Goal: Task Accomplishment & Management: Complete application form

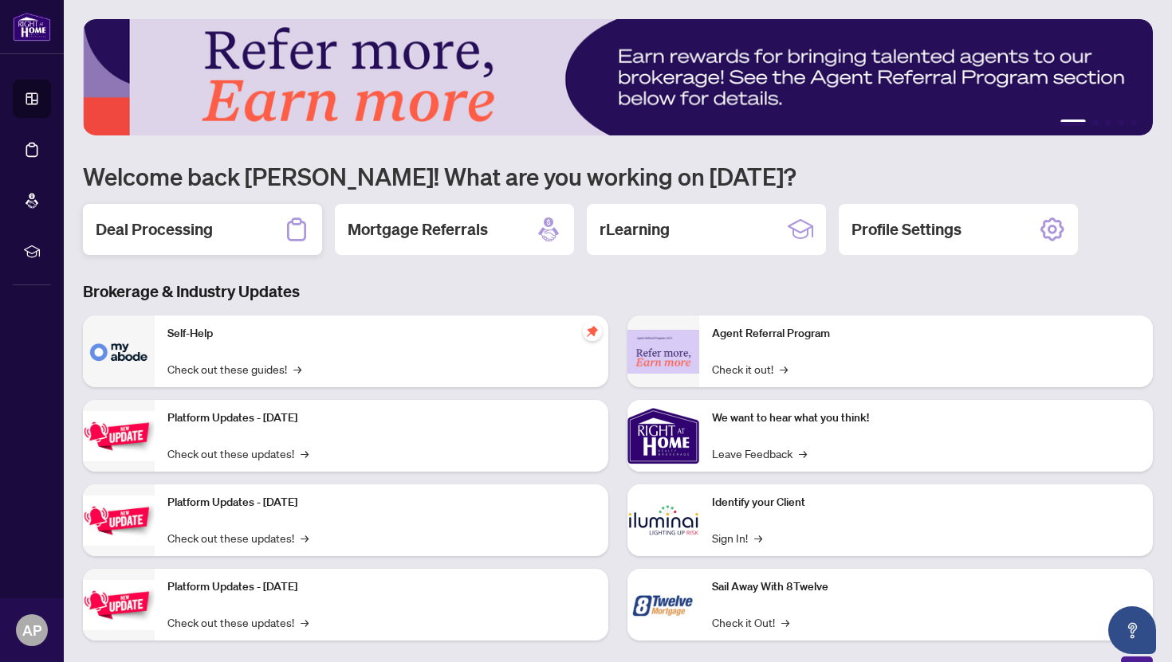
click at [204, 243] on div "Deal Processing" at bounding box center [202, 229] width 239 height 51
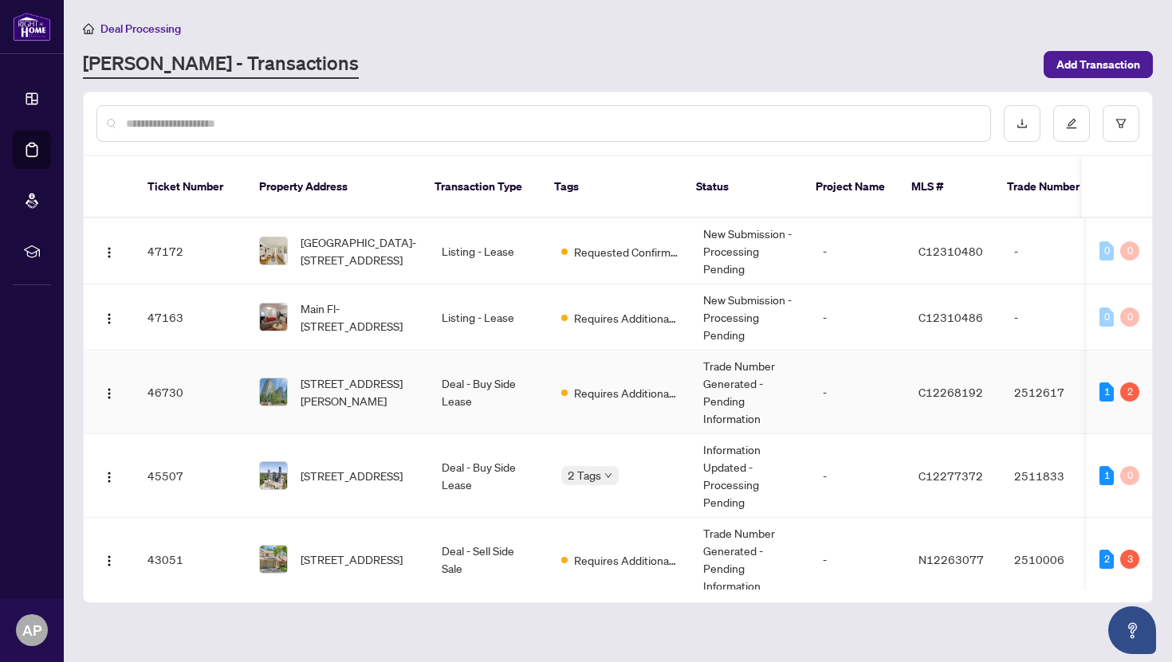
click at [406, 381] on span "[STREET_ADDRESS][PERSON_NAME]" at bounding box center [359, 392] width 116 height 35
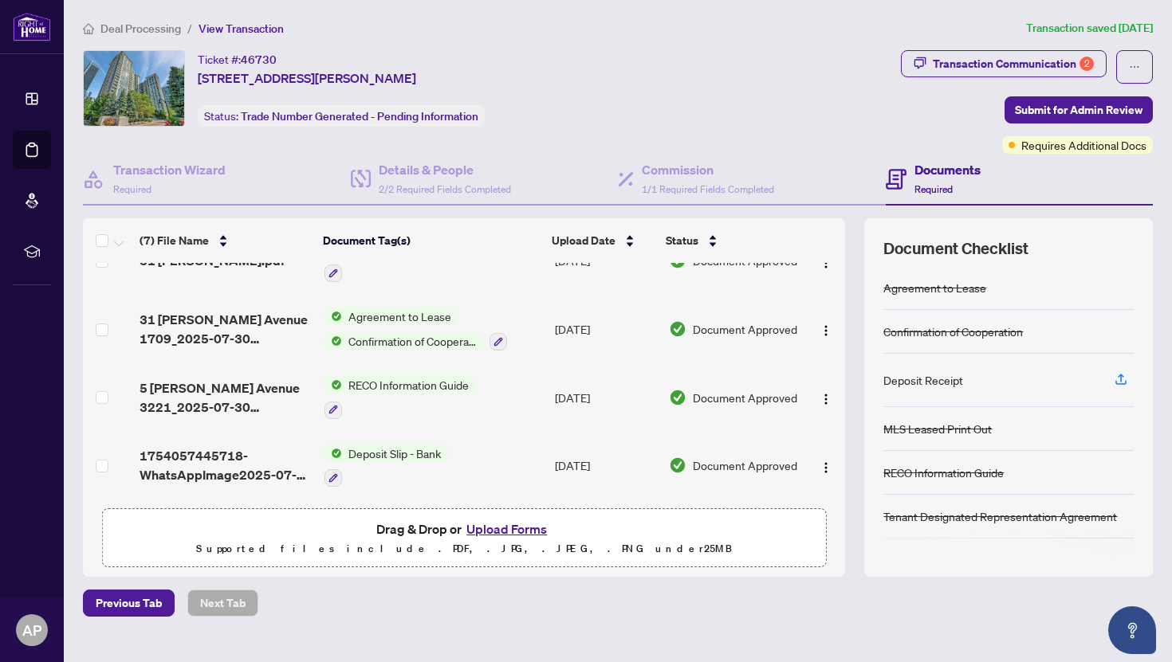
scroll to position [28, 0]
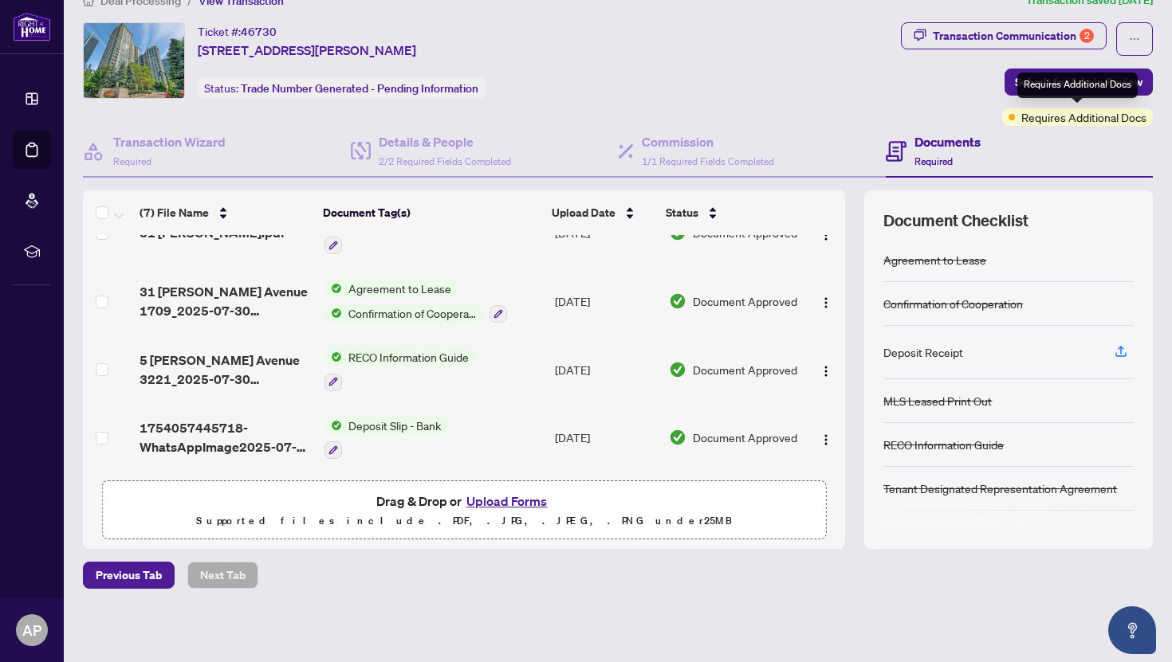
click at [1088, 122] on span "Requires Additional Docs" at bounding box center [1083, 117] width 125 height 18
click at [1073, 43] on div "Transaction Communication 2" at bounding box center [1013, 36] width 161 height 26
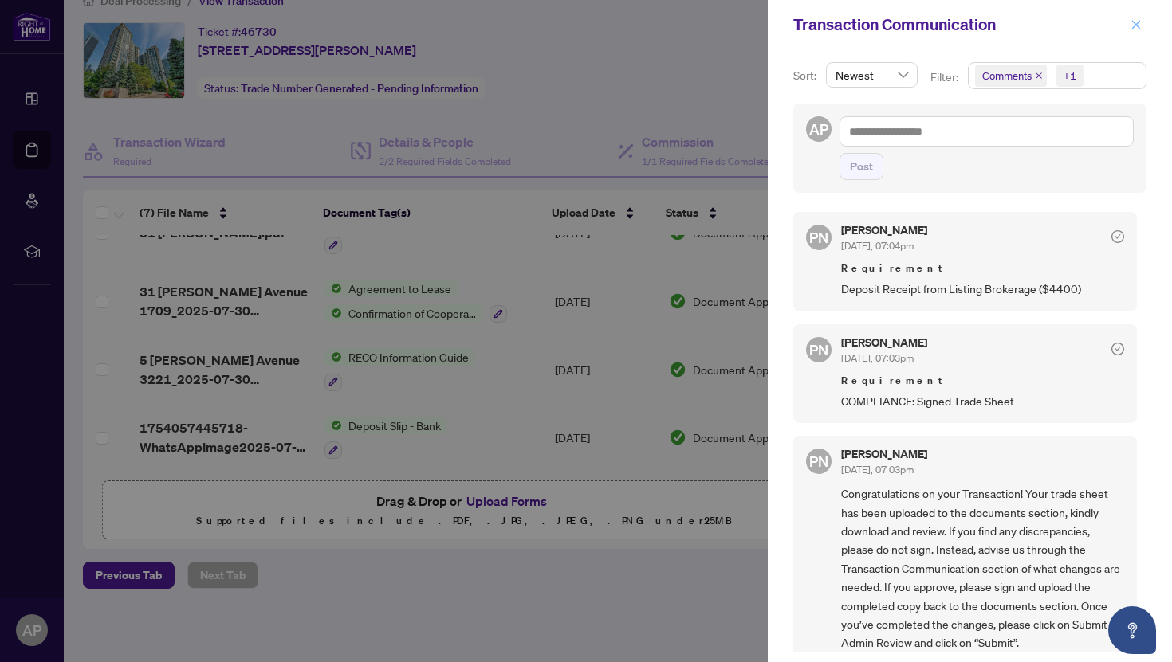
click at [1143, 19] on button "button" at bounding box center [1136, 24] width 21 height 19
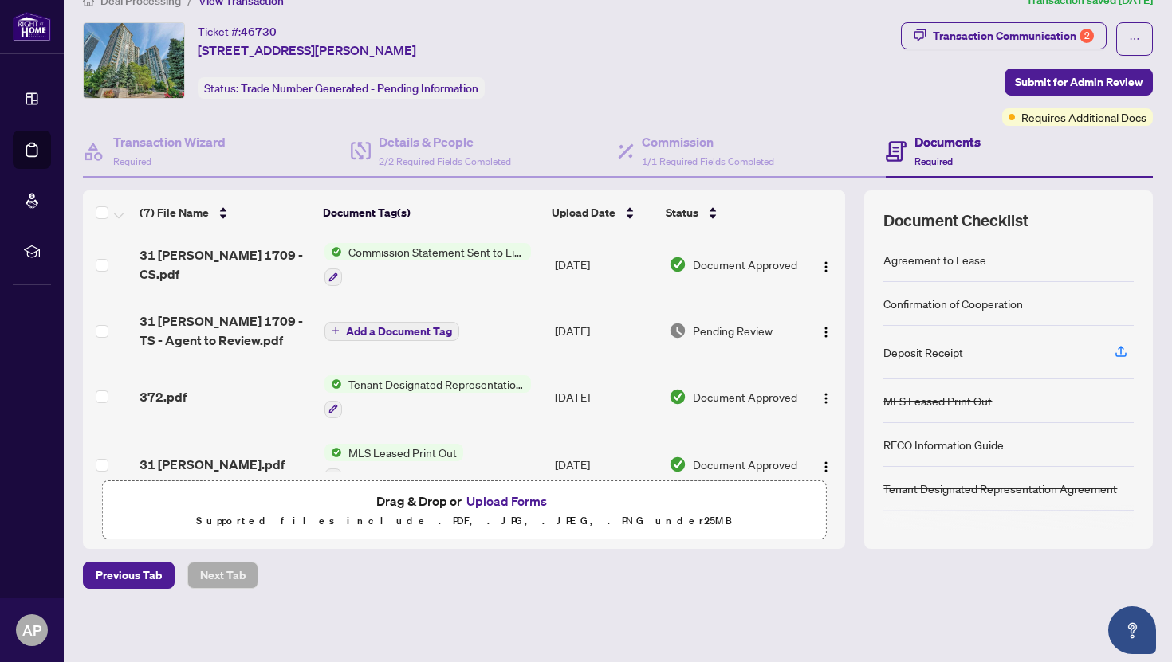
scroll to position [0, 0]
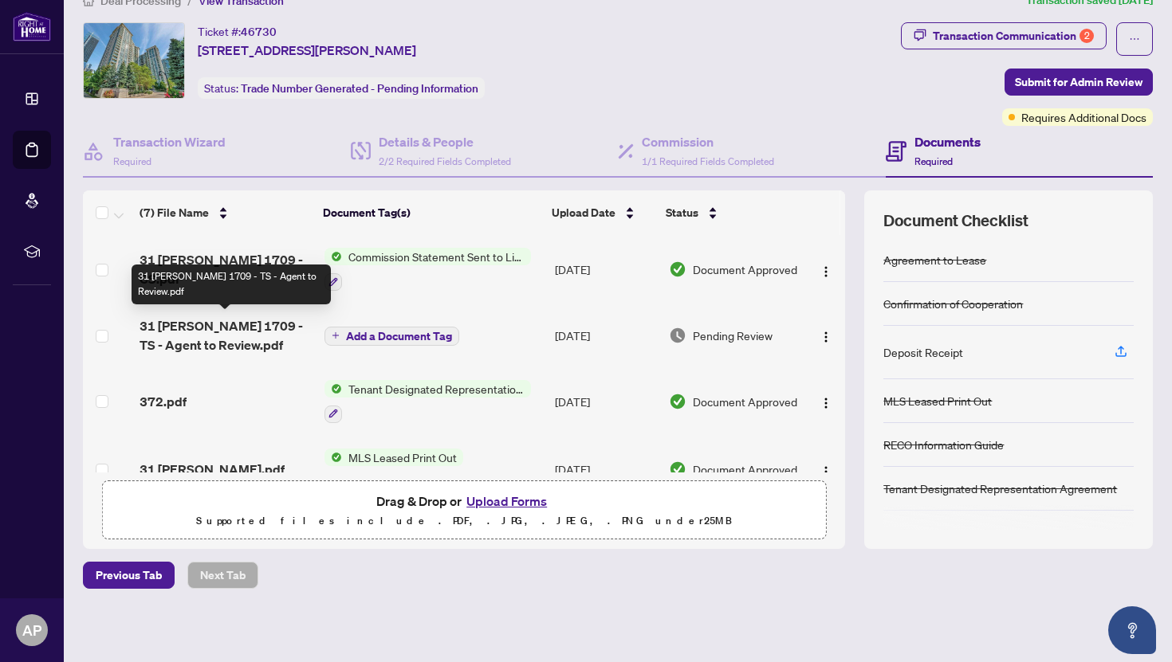
click at [239, 330] on span "31 [PERSON_NAME] 1709 - TS - Agent to Review.pdf" at bounding box center [225, 335] width 171 height 38
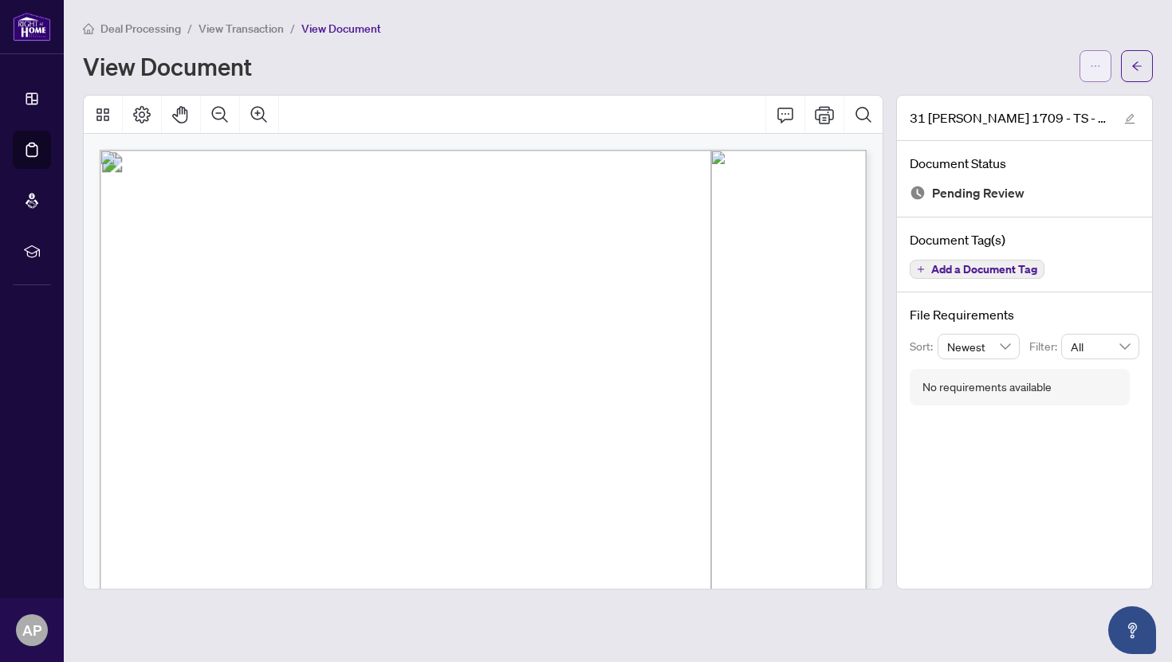
click at [1101, 69] on button "button" at bounding box center [1095, 66] width 32 height 32
click at [1036, 100] on span "Download" at bounding box center [1037, 101] width 121 height 18
click at [265, 26] on span "View Transaction" at bounding box center [240, 29] width 85 height 14
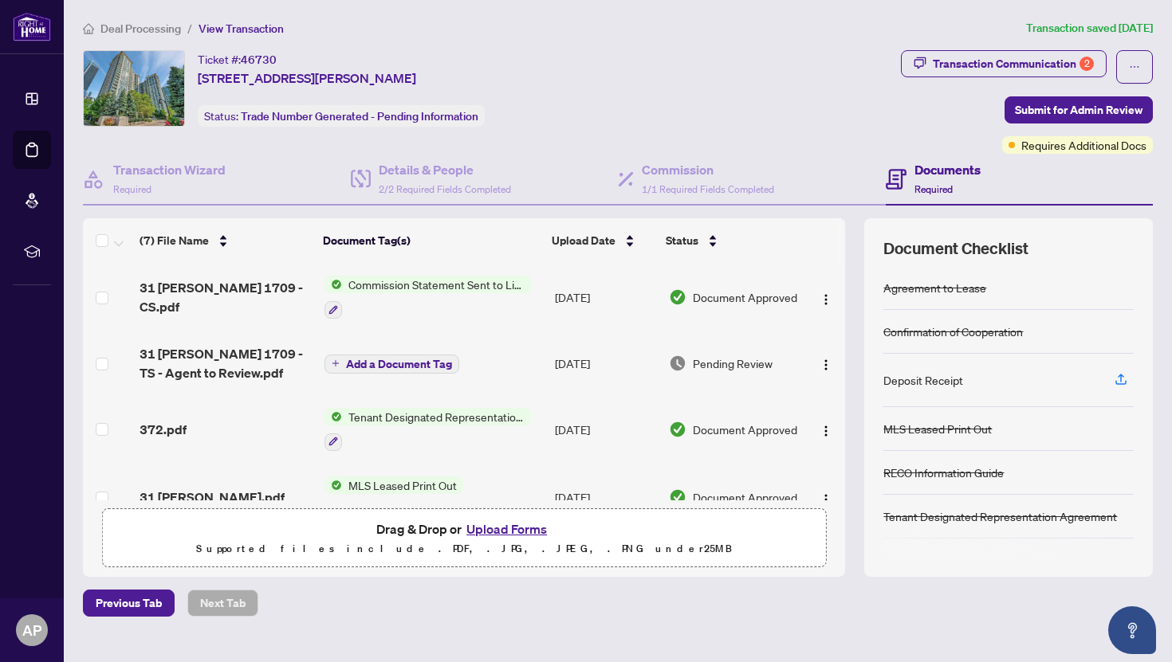
click at [504, 528] on button "Upload Forms" at bounding box center [507, 529] width 90 height 21
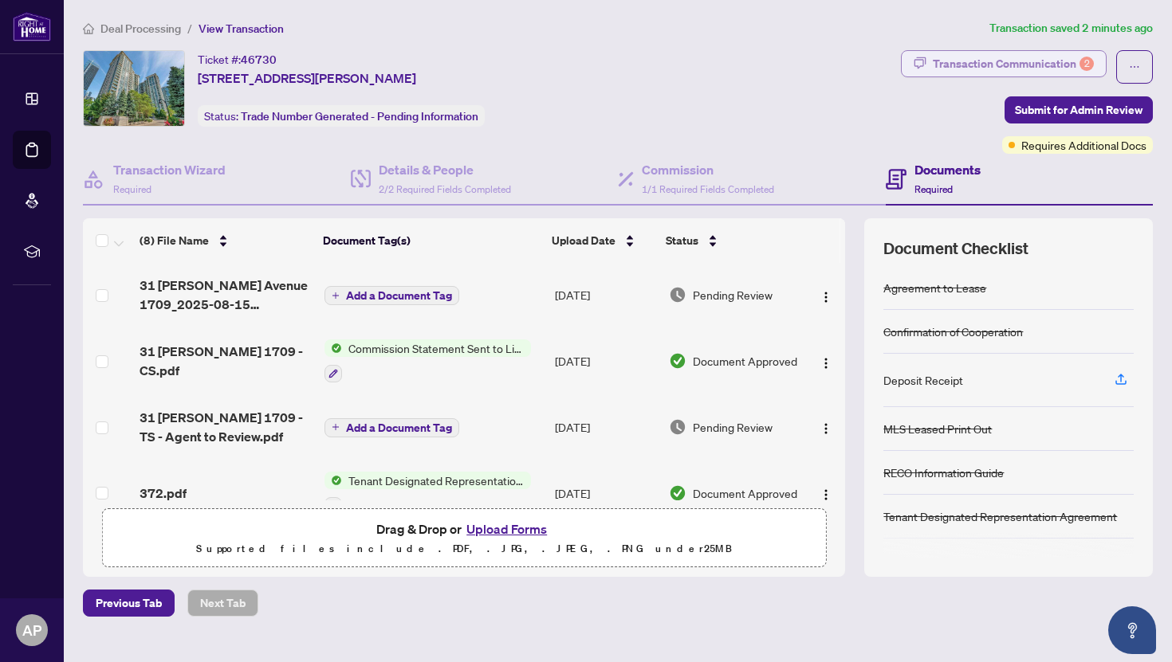
click at [980, 60] on div "Transaction Communication 2" at bounding box center [1013, 64] width 161 height 26
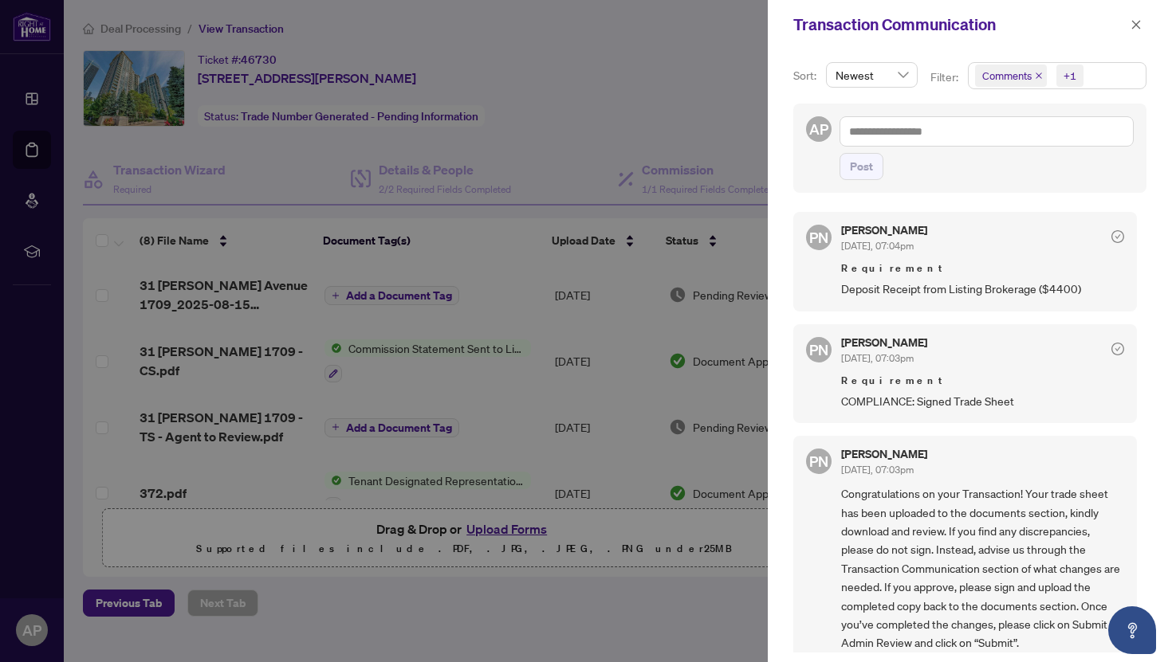
click at [1088, 87] on span "Comments +1" at bounding box center [1057, 76] width 177 height 26
click at [841, 306] on div "PN [PERSON_NAME] [DATE], 07:04pm Requirement Deposit Receipt from Listing Broke…" at bounding box center [965, 261] width 344 height 99
click at [1138, 22] on icon "close" at bounding box center [1135, 24] width 11 height 11
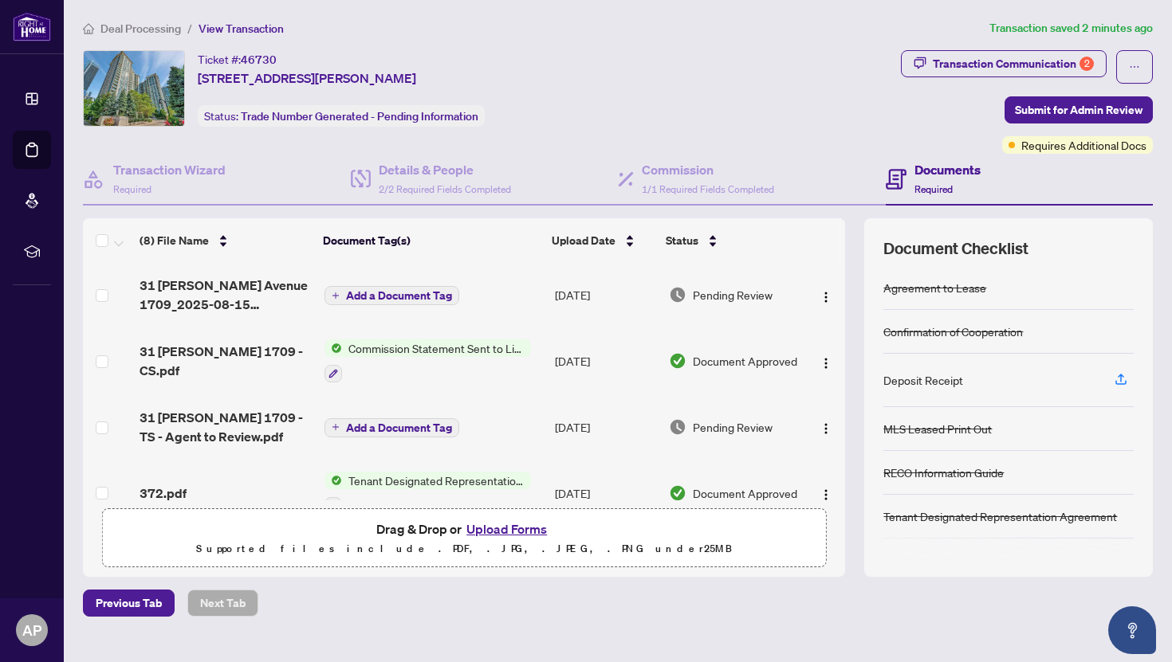
click at [132, 26] on span "Deal Processing" at bounding box center [140, 29] width 81 height 14
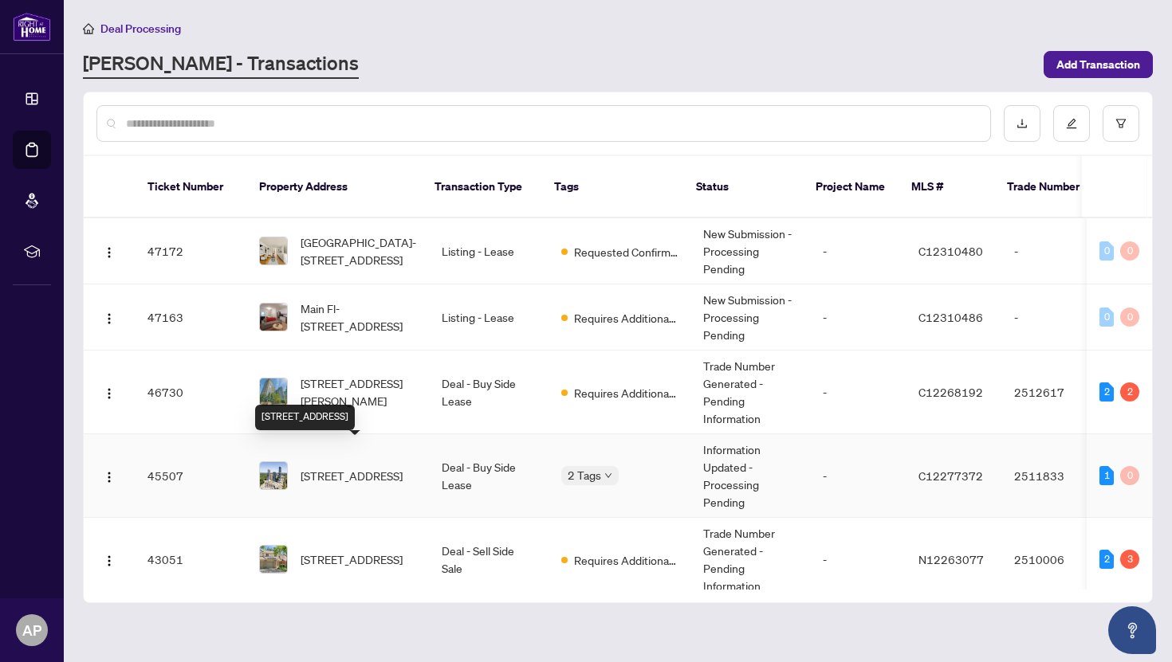
click at [377, 475] on td "[STREET_ADDRESS]" at bounding box center [337, 476] width 183 height 84
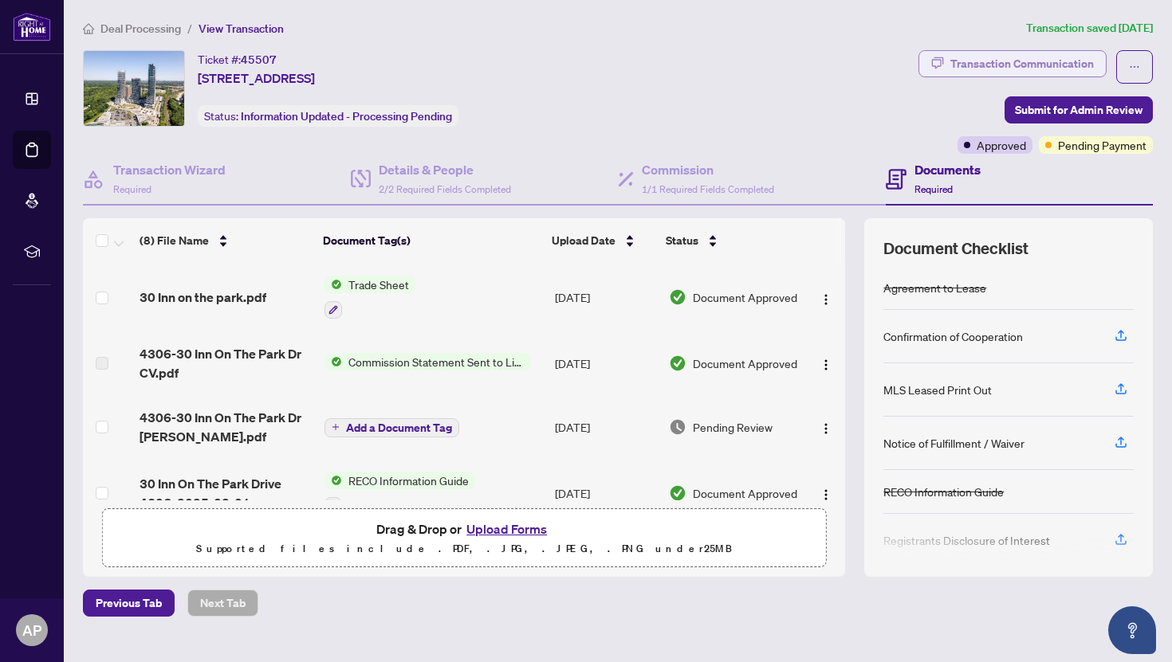
click at [1026, 68] on div "Transaction Communication" at bounding box center [1021, 64] width 143 height 26
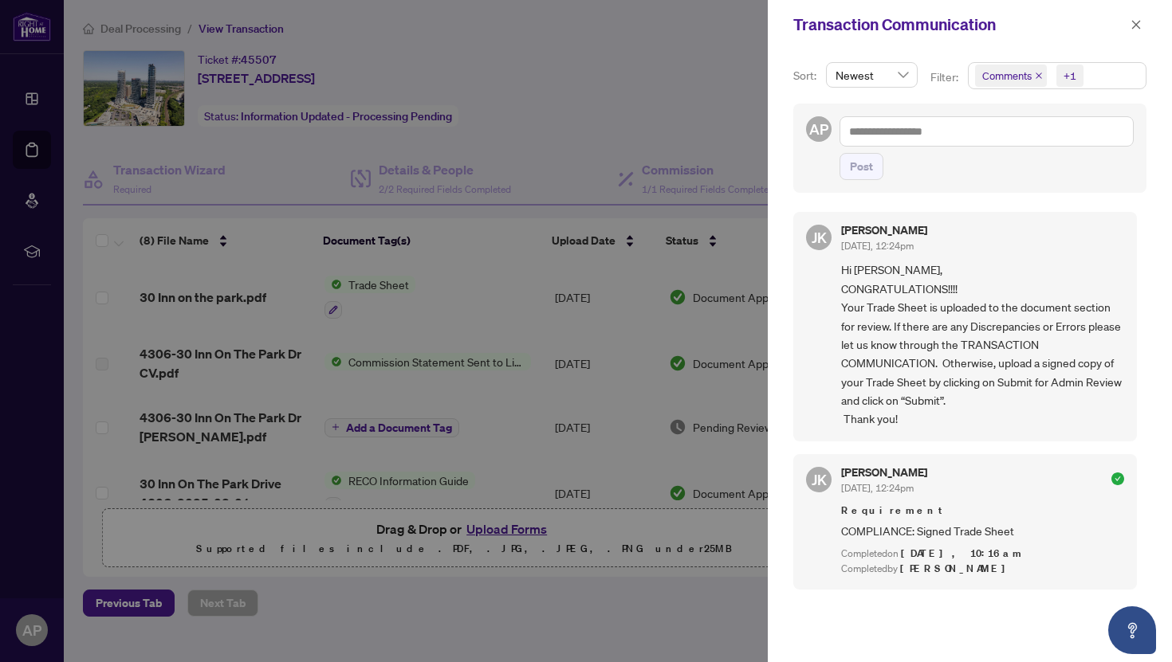
click at [1110, 69] on span "Comments +1" at bounding box center [1057, 76] width 177 height 26
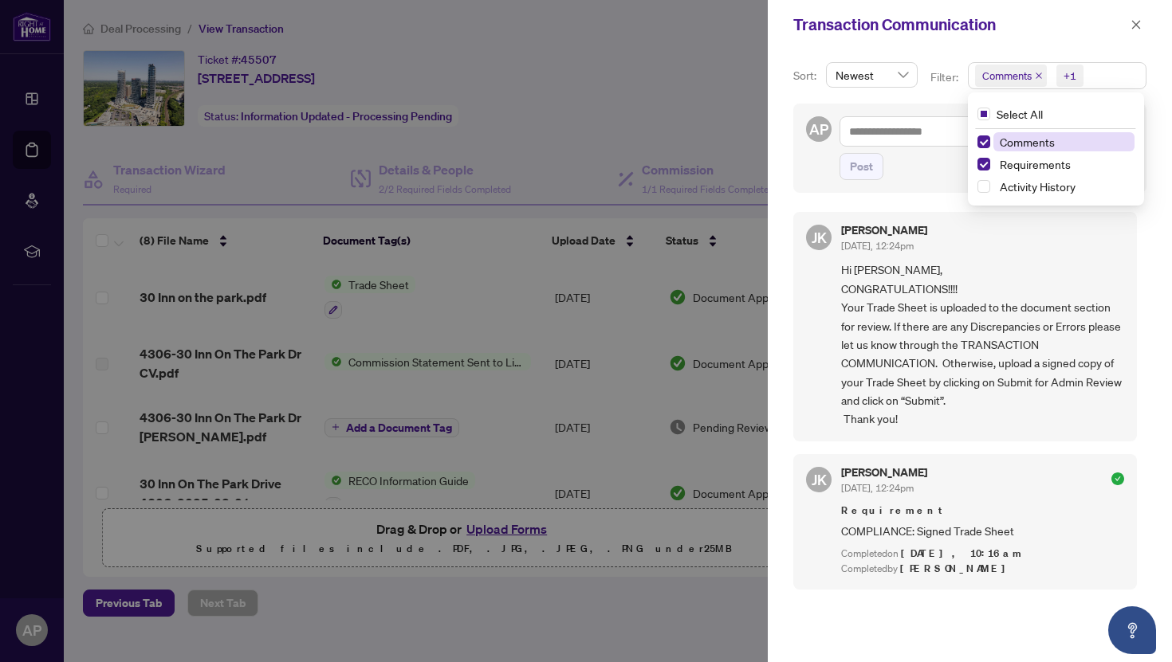
click at [1110, 69] on span "Comments +1" at bounding box center [1057, 76] width 177 height 26
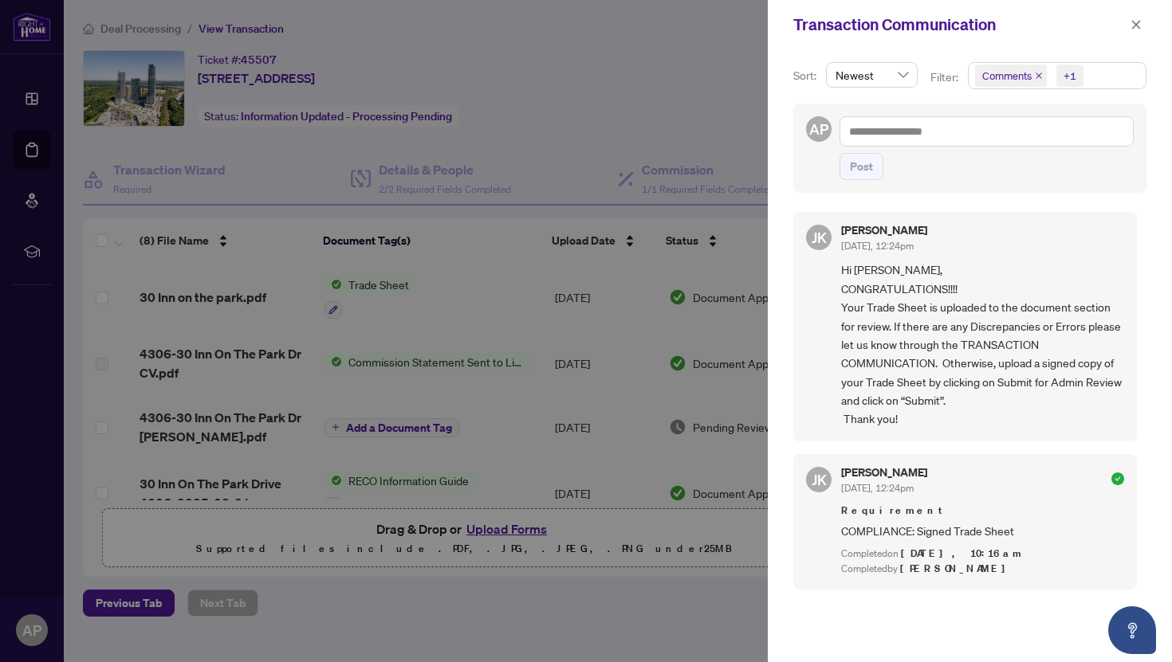
click at [713, 176] on div at bounding box center [586, 331] width 1172 height 662
click at [721, 129] on div at bounding box center [586, 331] width 1172 height 662
click at [1126, 22] on button "button" at bounding box center [1136, 24] width 21 height 19
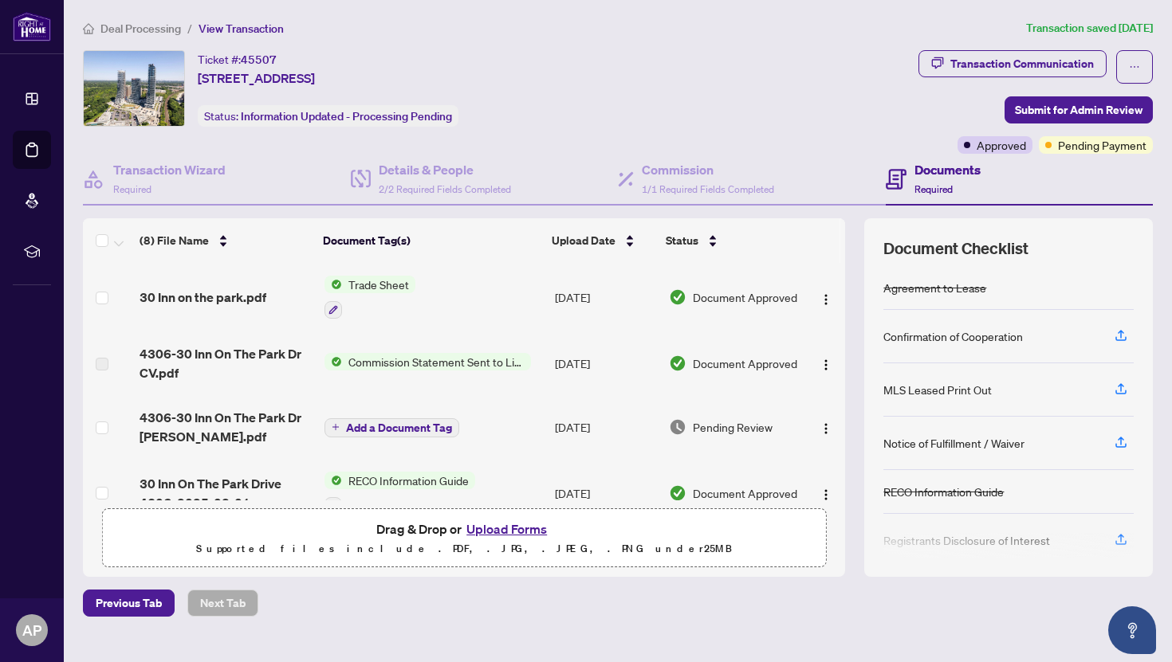
click at [157, 29] on span "Deal Processing" at bounding box center [140, 29] width 81 height 14
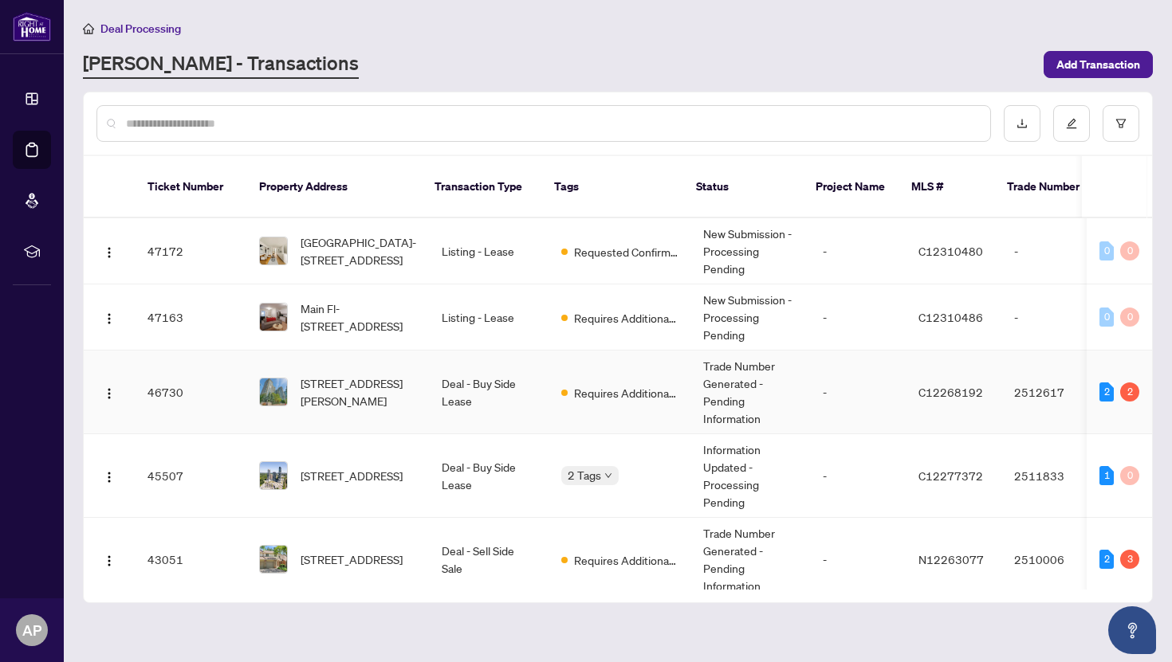
click at [411, 362] on td "[STREET_ADDRESS][PERSON_NAME]" at bounding box center [337, 393] width 183 height 84
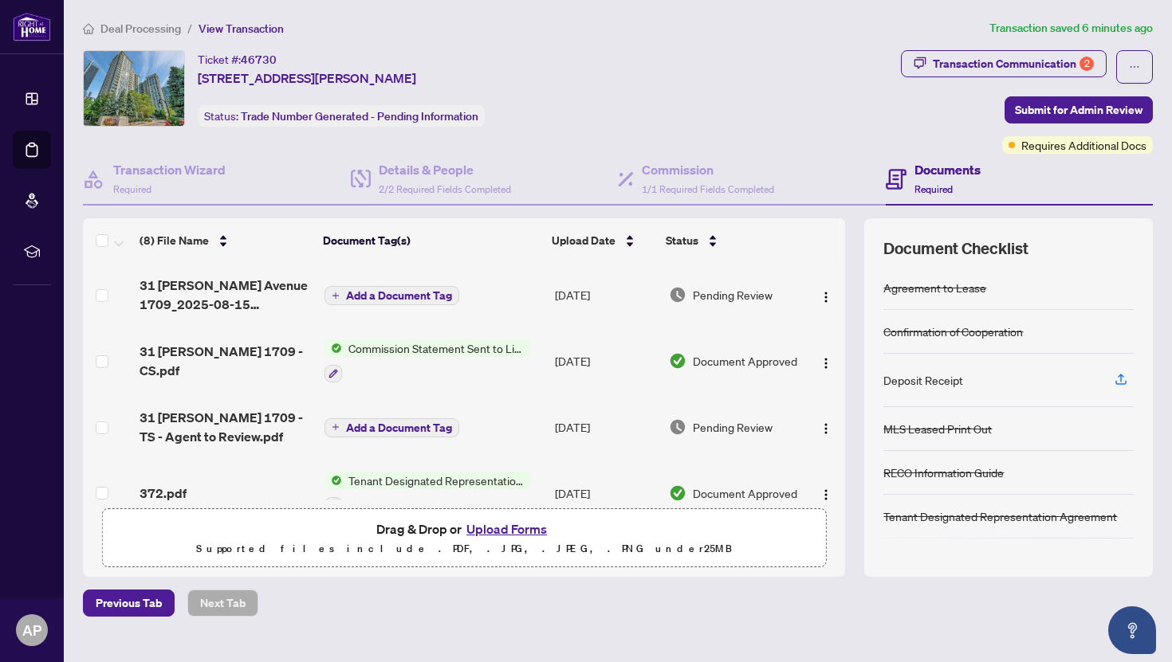
click at [513, 532] on button "Upload Forms" at bounding box center [507, 529] width 90 height 21
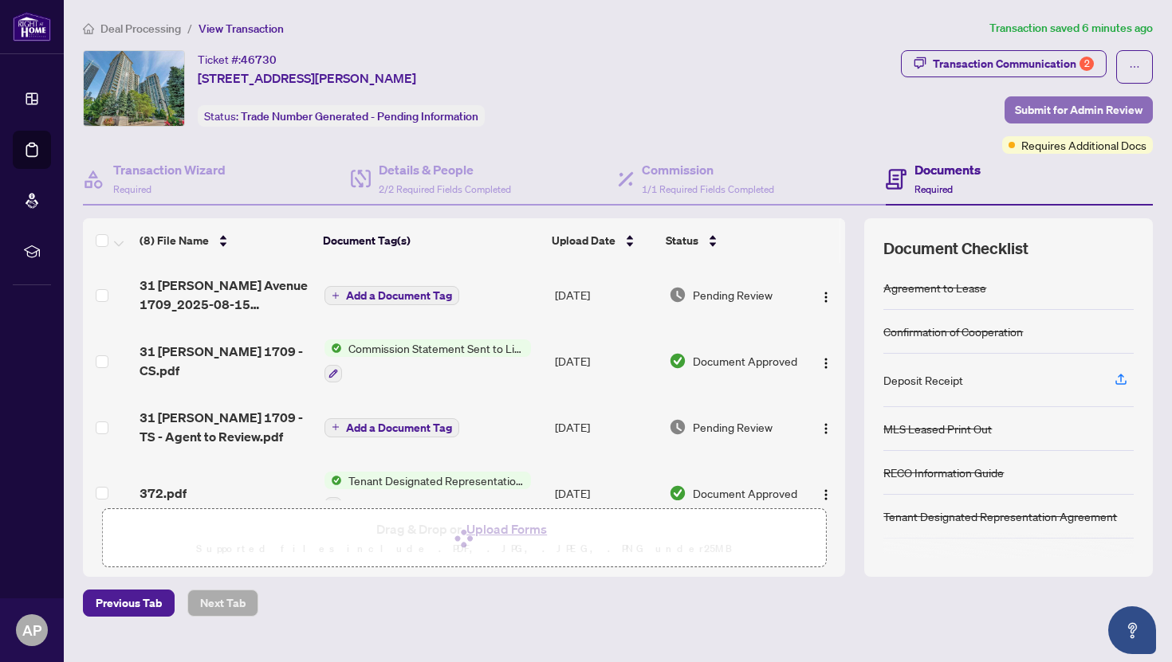
click at [1057, 112] on span "Submit for Admin Review" at bounding box center [1079, 110] width 128 height 26
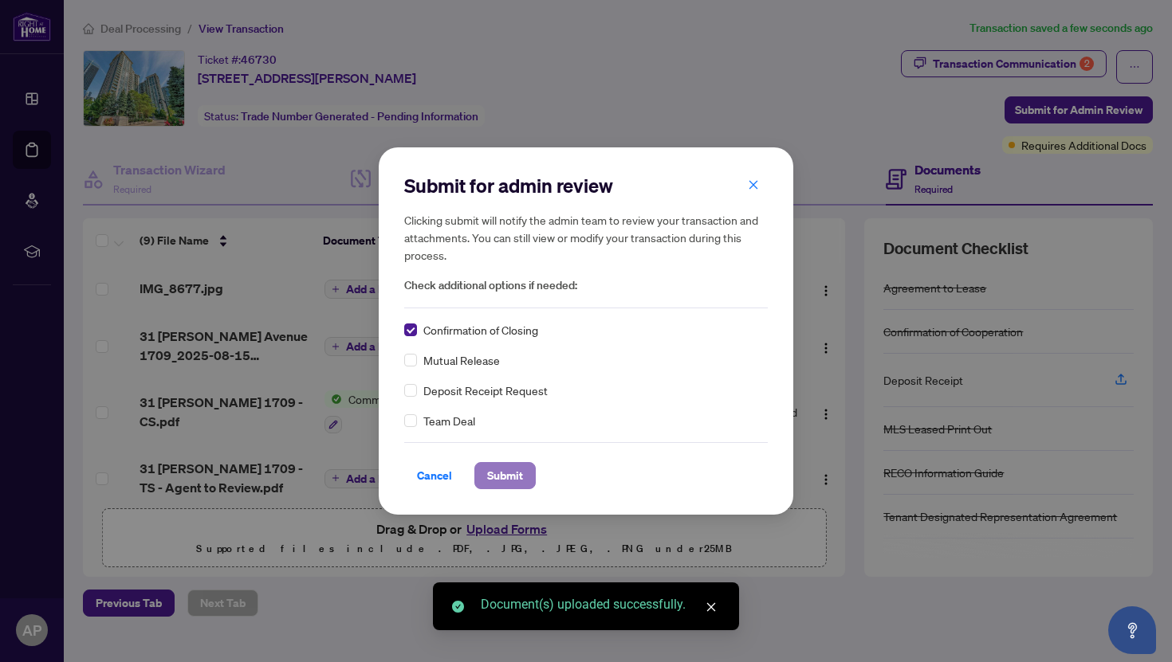
click at [517, 487] on span "Submit" at bounding box center [505, 476] width 36 height 26
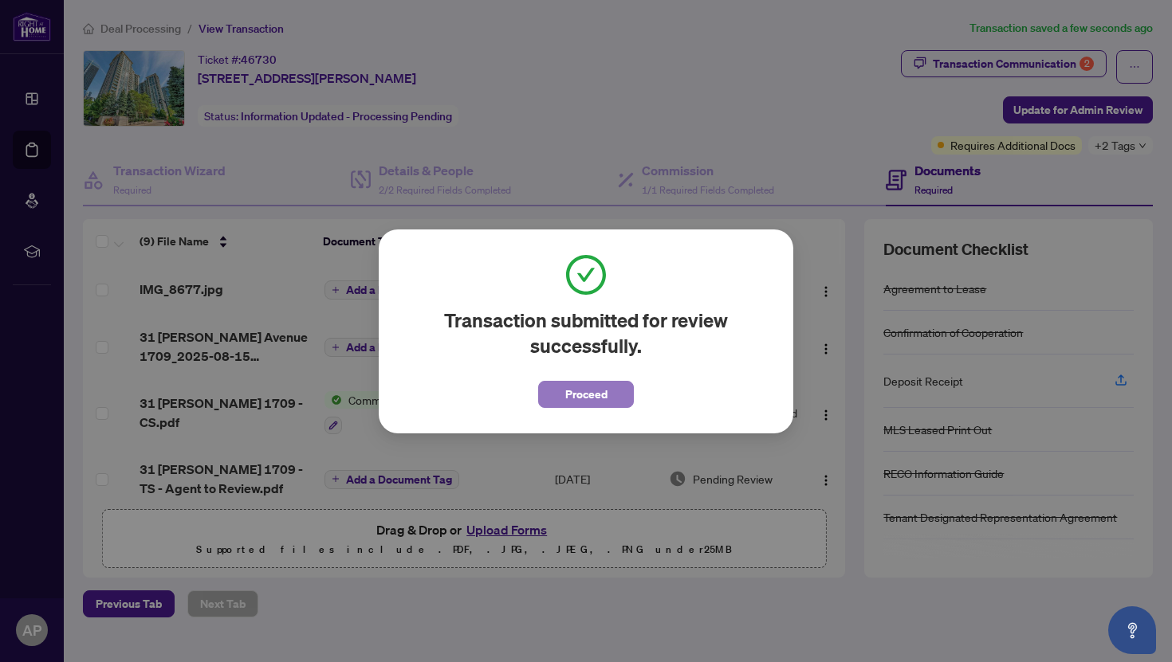
click at [594, 399] on span "Proceed" at bounding box center [586, 395] width 42 height 26
